Goal: Transaction & Acquisition: Purchase product/service

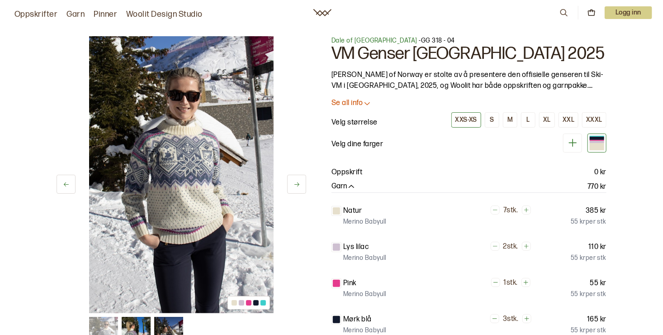
click at [545, 116] on div "XL" at bounding box center [548, 120] width 8 height 8
click at [352, 101] on p "Se all info" at bounding box center [347, 104] width 31 height 10
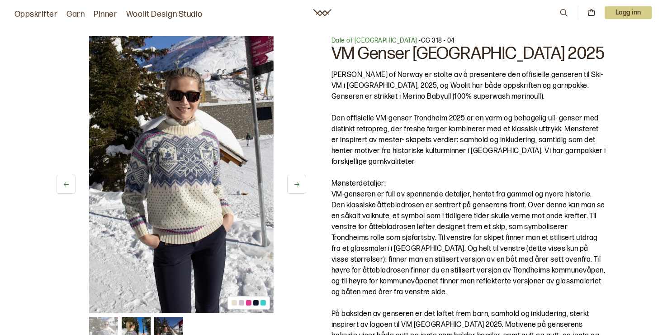
click at [375, 46] on h1 "VM Genser [GEOGRAPHIC_DATA] 2025" at bounding box center [469, 53] width 275 height 17
click at [359, 40] on span "Dale of [GEOGRAPHIC_DATA]" at bounding box center [375, 41] width 86 height 8
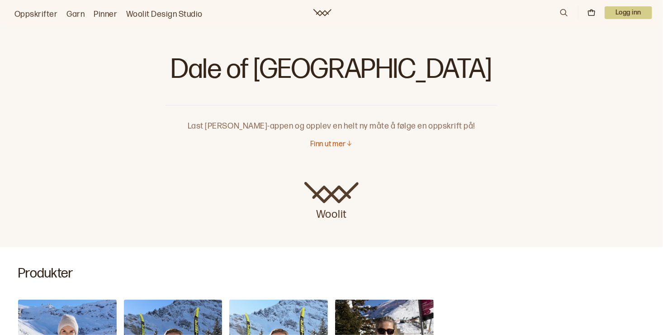
click at [406, 31] on div "Dale of [GEOGRAPHIC_DATA]" at bounding box center [332, 61] width 332 height 87
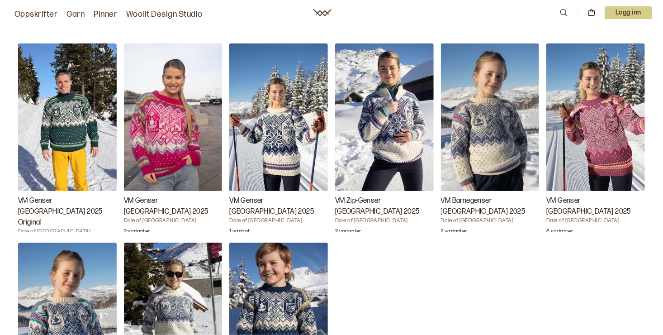
scroll to position [756, 0]
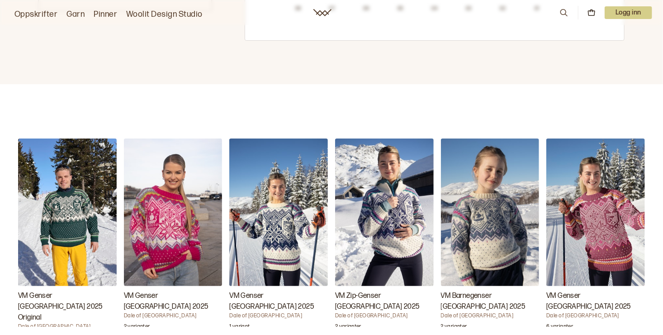
click at [72, 202] on img "VM Genser Trondheim 2025 Original" at bounding box center [67, 212] width 99 height 148
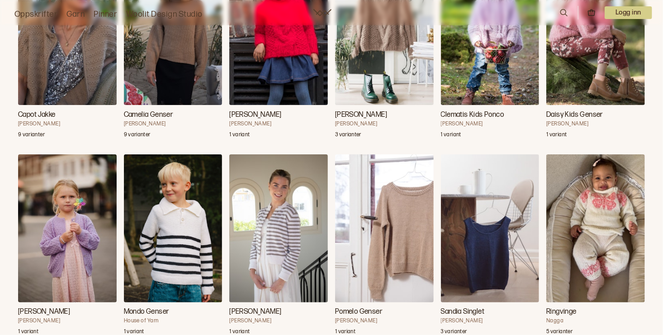
scroll to position [5553, 0]
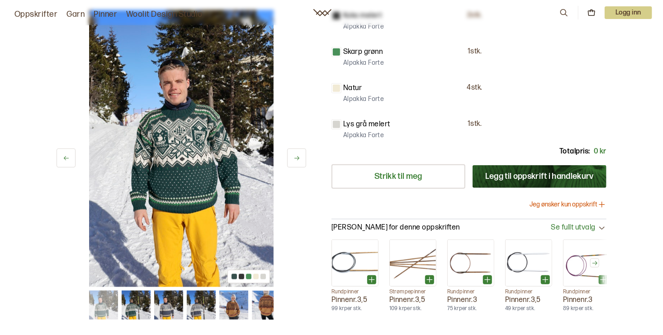
scroll to position [181, 0]
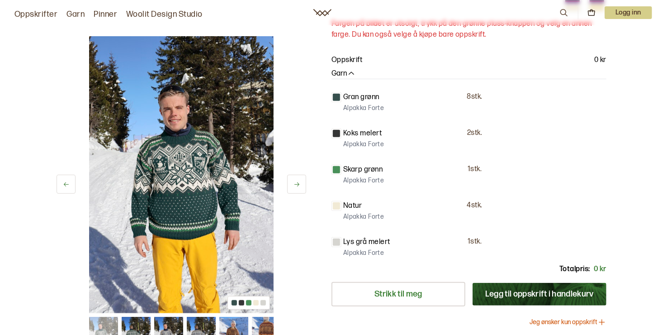
click at [97, 48] on img at bounding box center [181, 174] width 185 height 277
click at [76, 12] on link "Garn" at bounding box center [76, 14] width 18 height 13
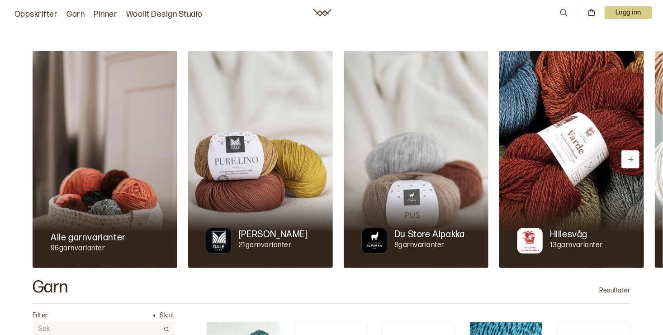
click at [73, 12] on link "Garn" at bounding box center [76, 14] width 18 height 13
